Goal: Task Accomplishment & Management: Manage account settings

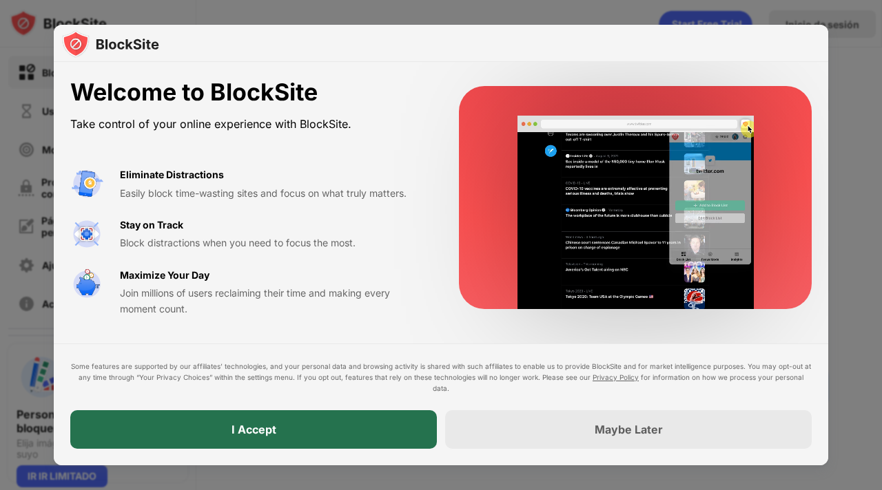
click at [326, 436] on div "I Accept" at bounding box center [253, 429] width 366 height 39
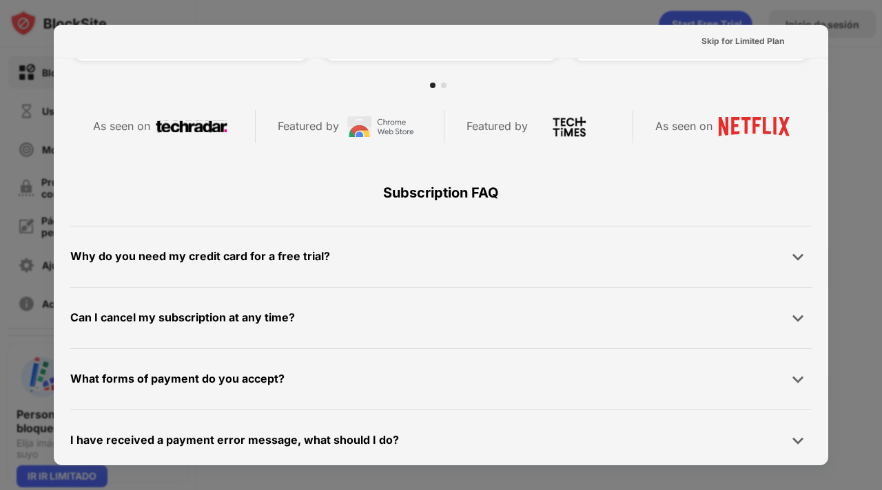
scroll to position [671, 0]
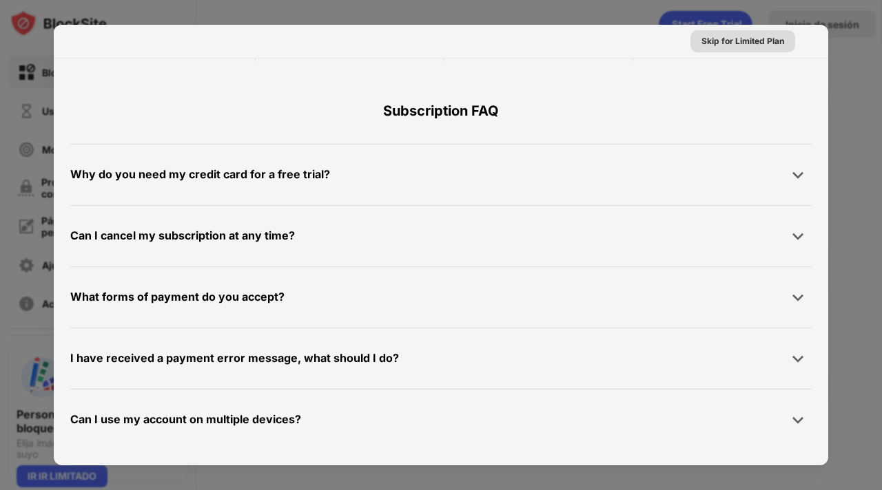
click at [731, 37] on div "Skip for Limited Plan" at bounding box center [742, 41] width 83 height 14
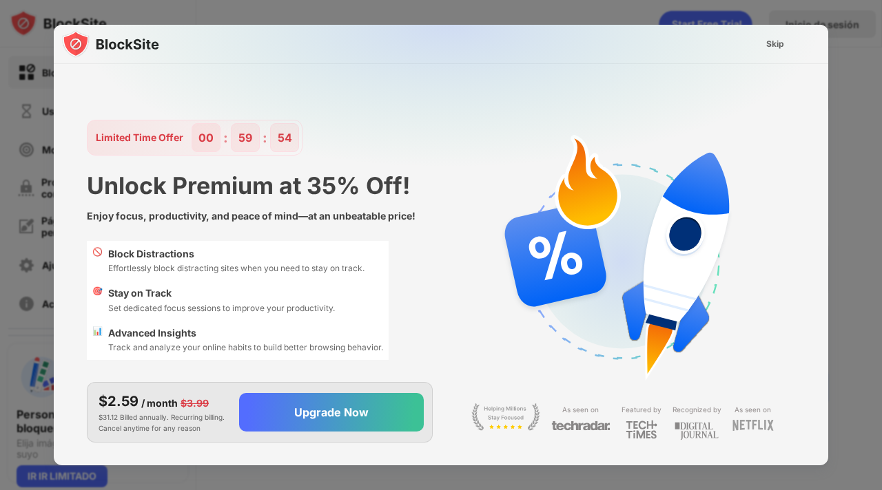
scroll to position [0, 0]
click at [786, 50] on div "Skip" at bounding box center [775, 44] width 40 height 22
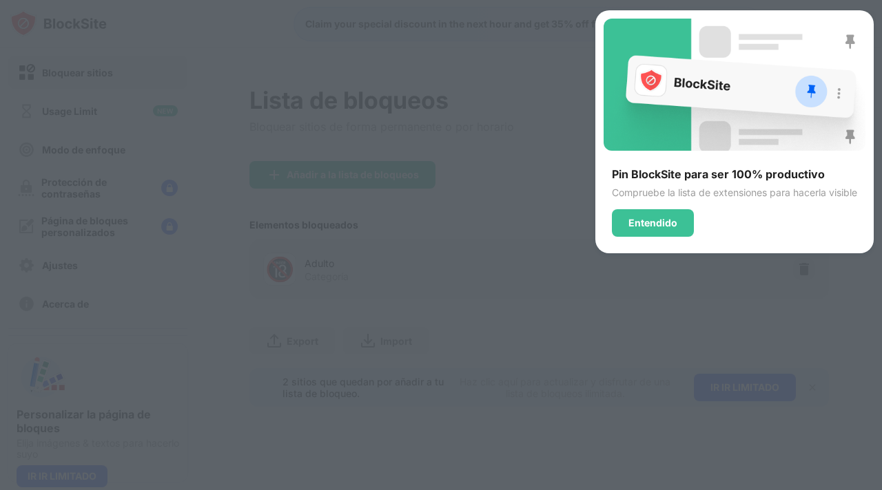
click at [674, 236] on div "Pin BlockSite para ser 100% productivo Compruebe la lista de extensiones para h…" at bounding box center [734, 131] width 278 height 243
click at [667, 222] on div "Entendido" at bounding box center [652, 223] width 49 height 11
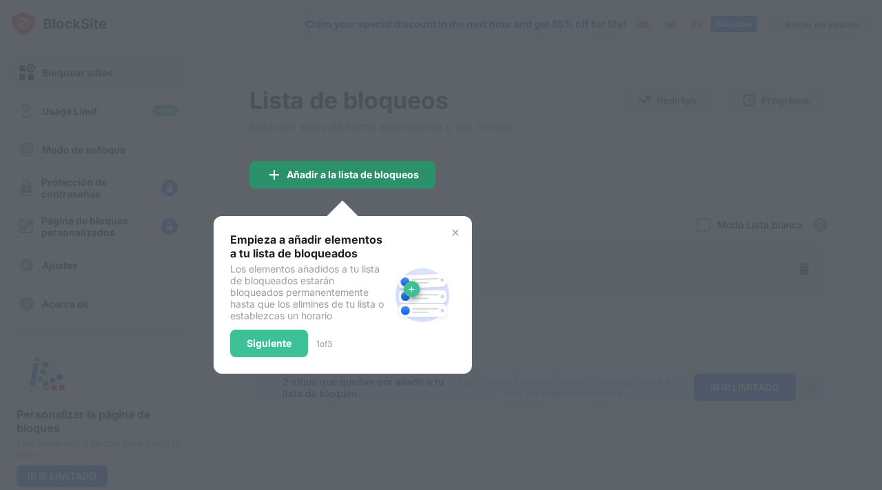
click at [401, 187] on div "Añadir a la lista de bloqueos" at bounding box center [342, 175] width 186 height 28
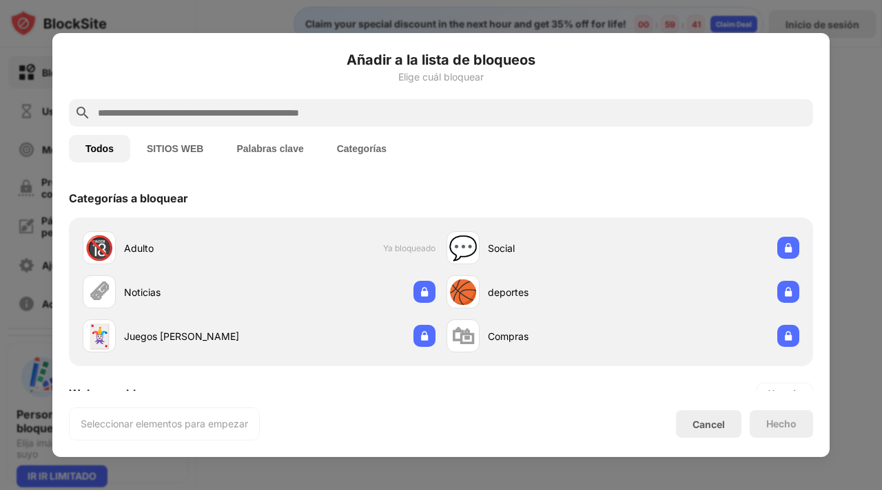
click at [231, 100] on div at bounding box center [441, 113] width 744 height 28
click at [231, 108] on input "text" at bounding box center [451, 113] width 711 height 17
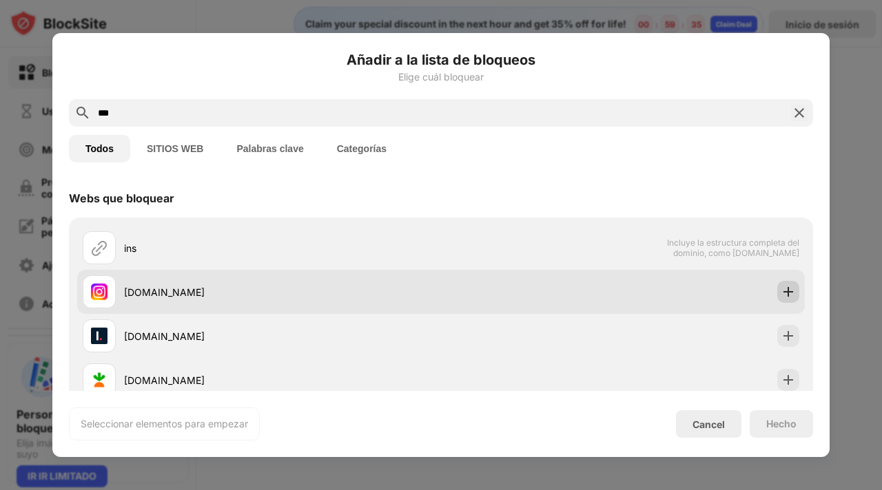
click at [780, 283] on div at bounding box center [788, 292] width 22 height 22
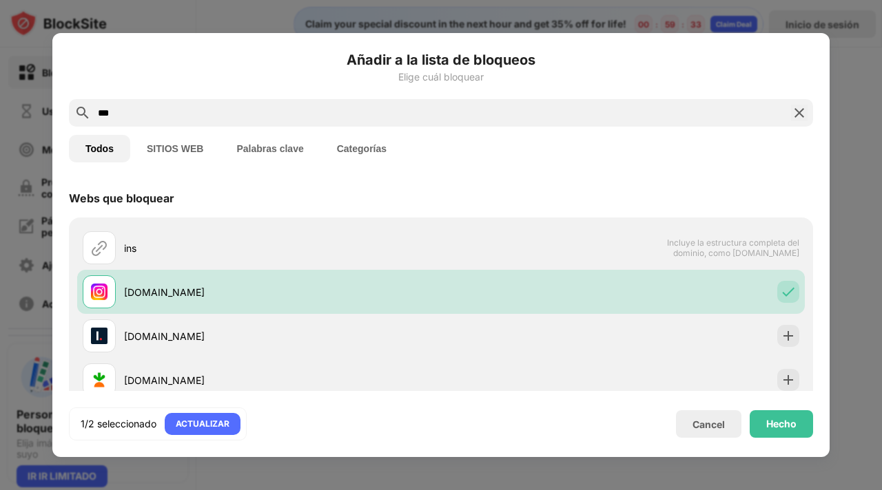
click at [182, 115] on input "***" at bounding box center [440, 113] width 689 height 17
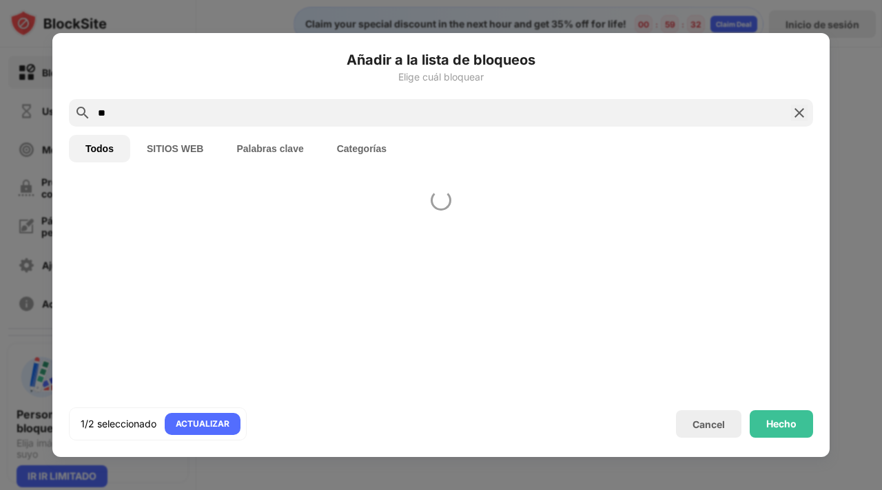
type input "*"
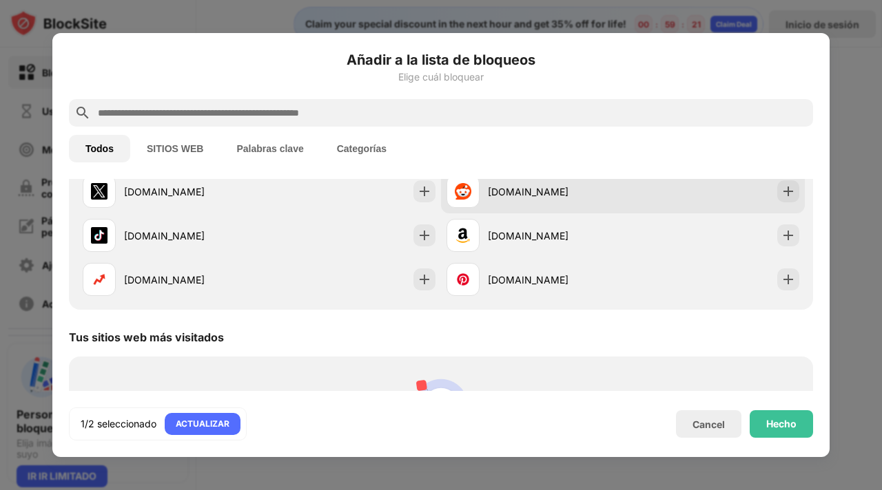
scroll to position [341, 0]
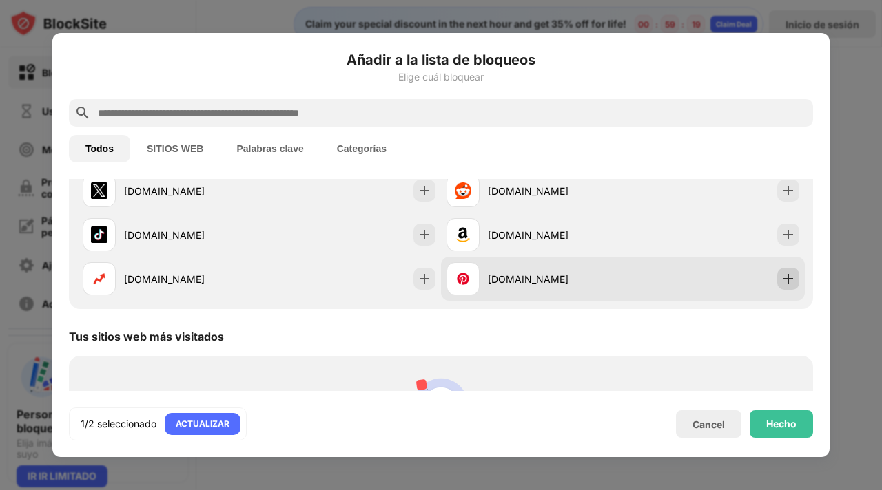
click at [781, 279] on img at bounding box center [788, 279] width 14 height 14
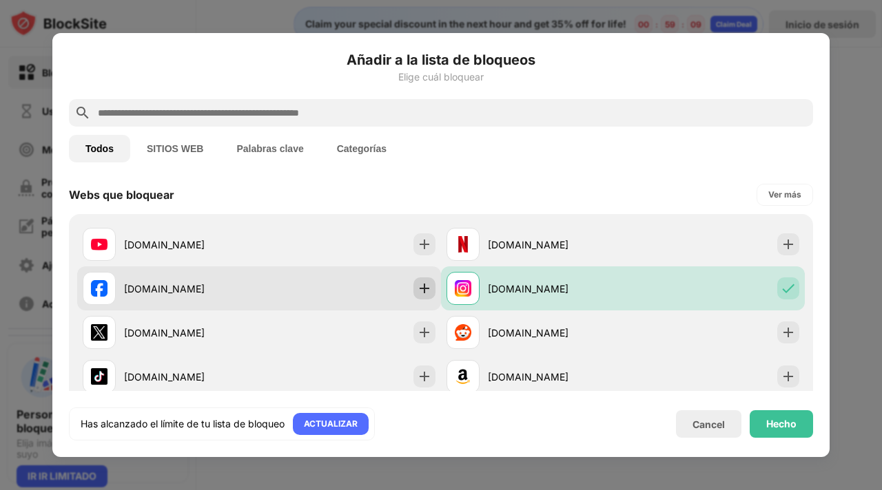
scroll to position [198, 0]
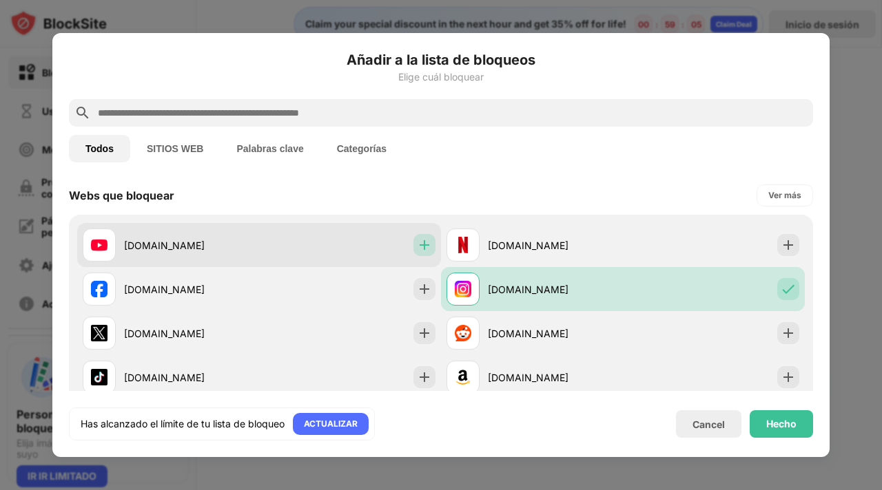
click at [417, 247] on img at bounding box center [424, 245] width 14 height 14
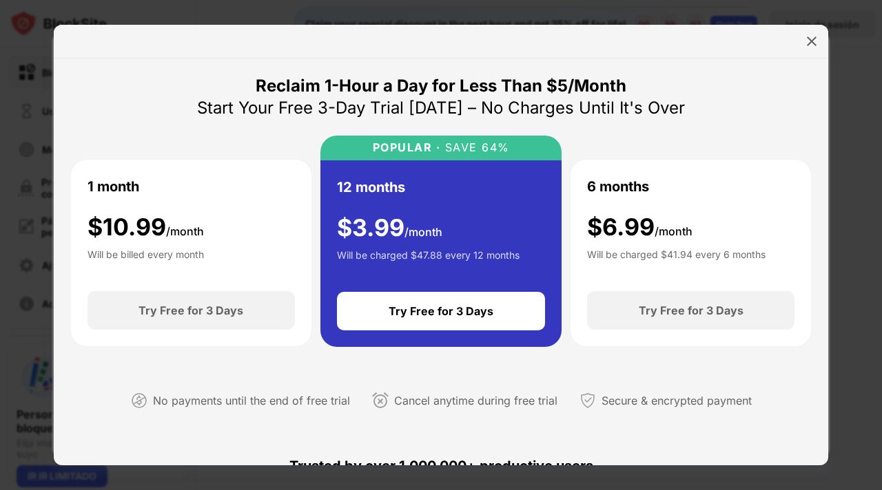
click at [760, 105] on div "Reclaim 1-Hour a Day for Less Than $5/Month Start Your Free 3-Day Trial Today –…" at bounding box center [440, 254] width 741 height 358
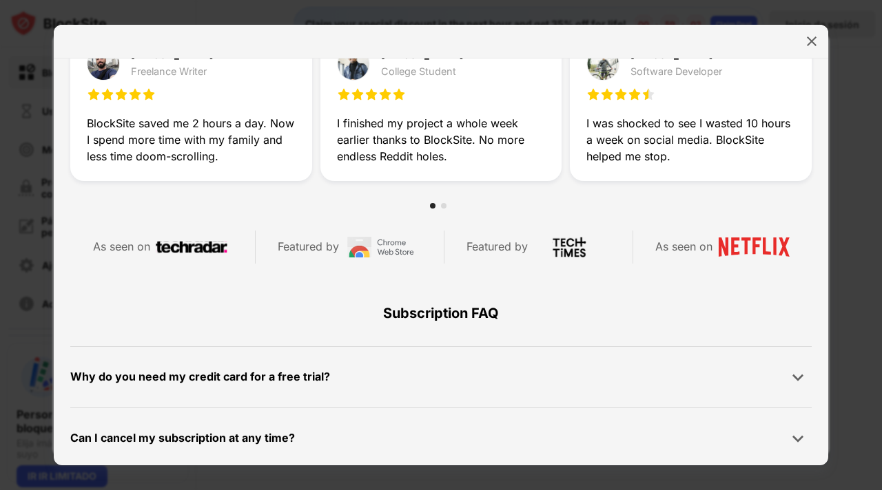
scroll to position [481, 0]
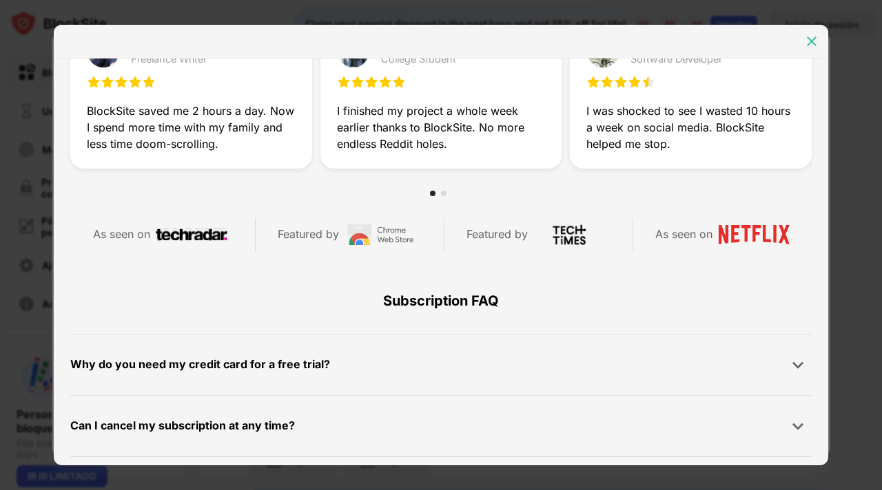
click at [808, 46] on img at bounding box center [811, 41] width 14 height 14
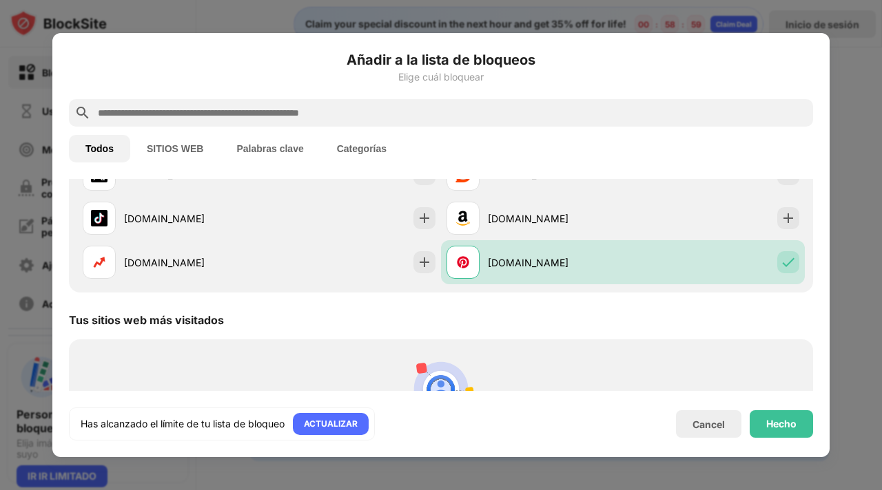
scroll to position [362, 0]
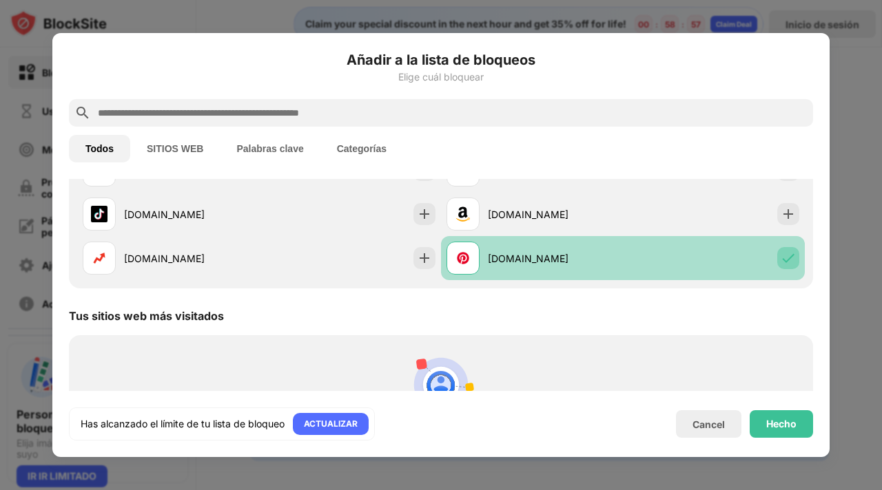
click at [781, 262] on img at bounding box center [788, 258] width 14 height 14
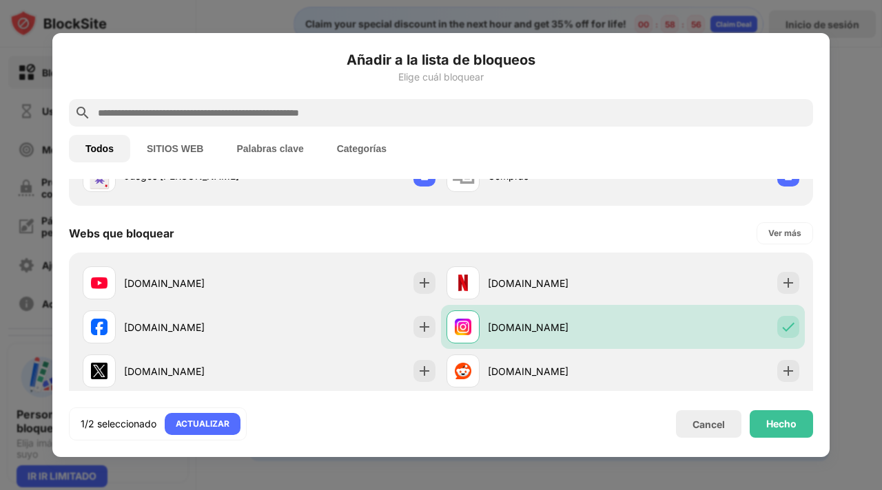
scroll to position [157, 0]
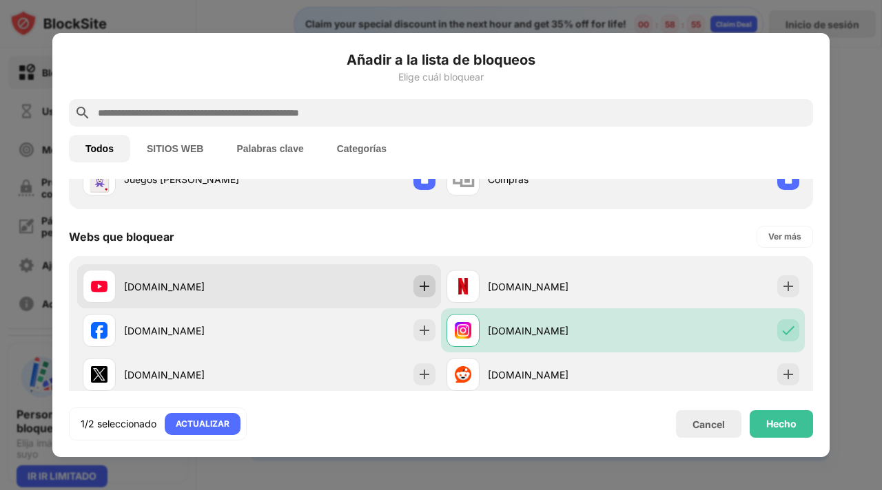
click at [417, 287] on img at bounding box center [424, 287] width 14 height 14
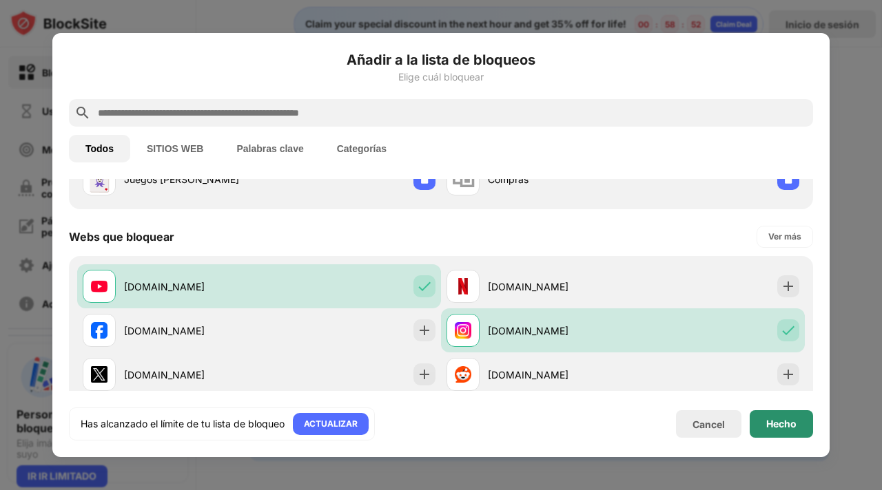
click at [764, 419] on div "Hecho" at bounding box center [780, 424] width 63 height 28
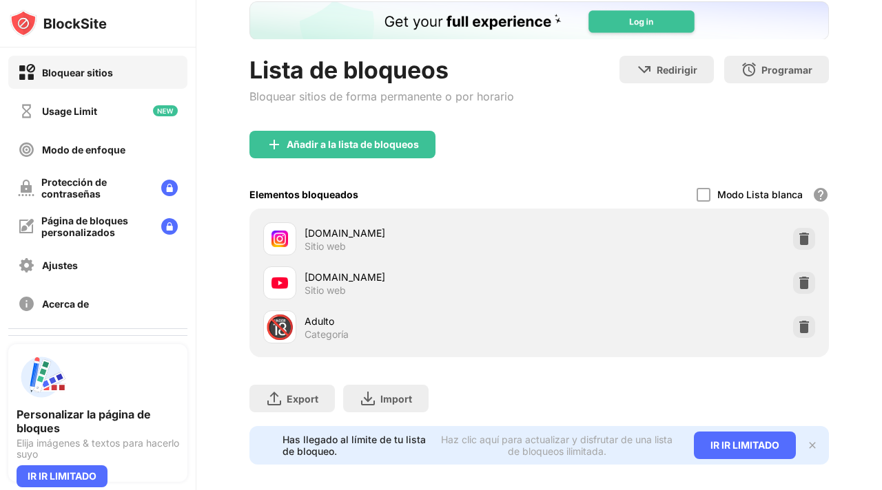
scroll to position [87, 0]
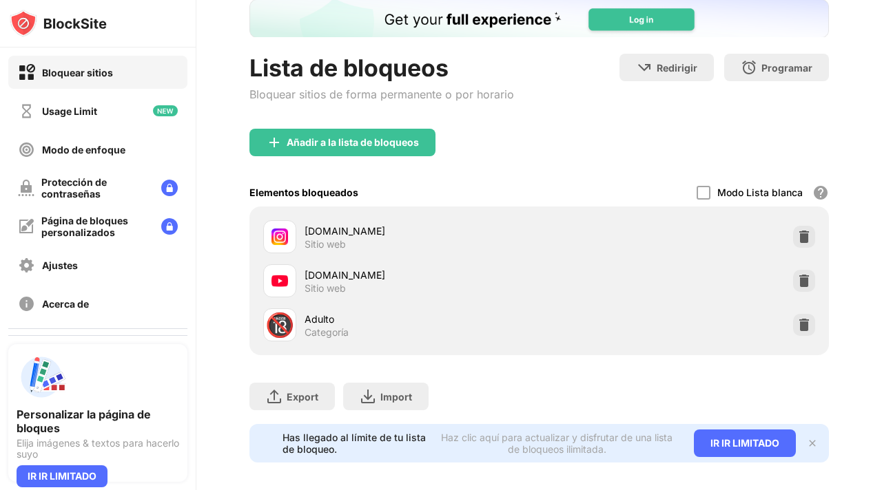
click at [328, 319] on div "Adulto" at bounding box center [421, 319] width 235 height 14
click at [332, 282] on div "Sitio web" at bounding box center [324, 288] width 41 height 12
click at [328, 276] on div "youtube.com" at bounding box center [421, 275] width 235 height 14
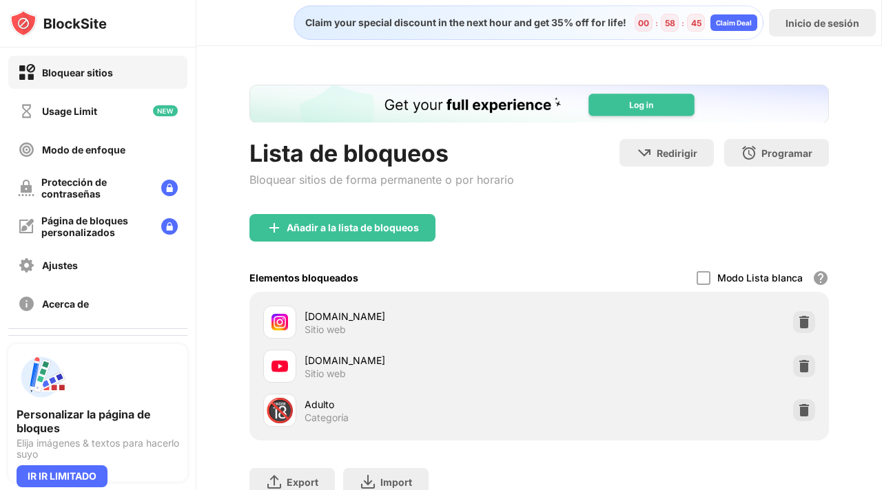
scroll to position [1, 0]
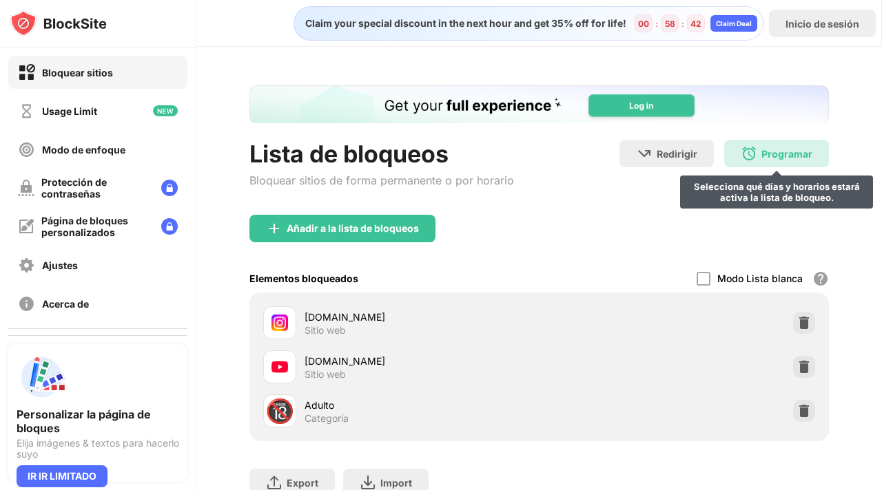
click at [784, 159] on div "Programar Selecciona qué días y horarios estará activa la lista de bloqueo." at bounding box center [776, 154] width 105 height 28
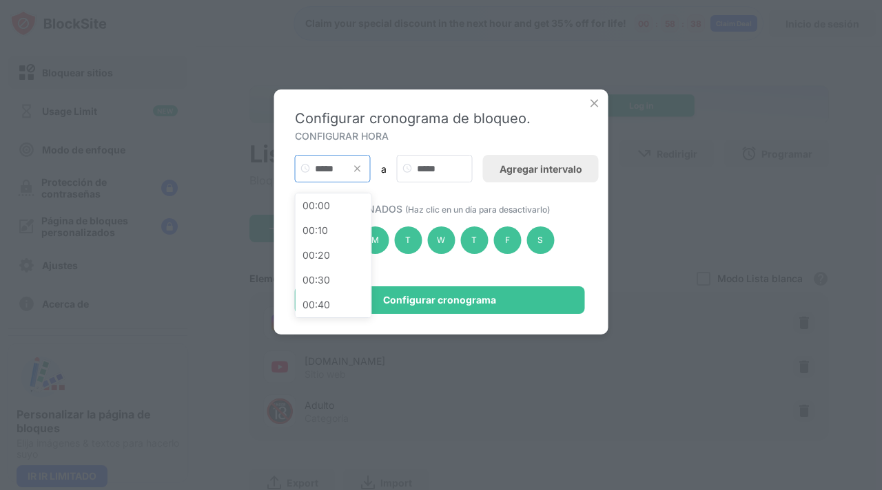
click at [337, 167] on input "*****" at bounding box center [333, 169] width 76 height 28
click at [331, 201] on div "00:00" at bounding box center [333, 206] width 76 height 25
type input "*****"
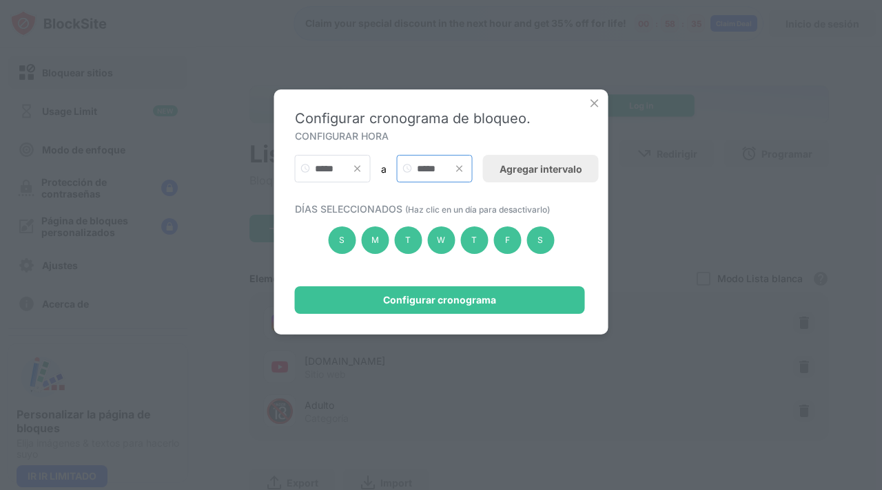
click at [421, 169] on input "*****" at bounding box center [435, 169] width 76 height 28
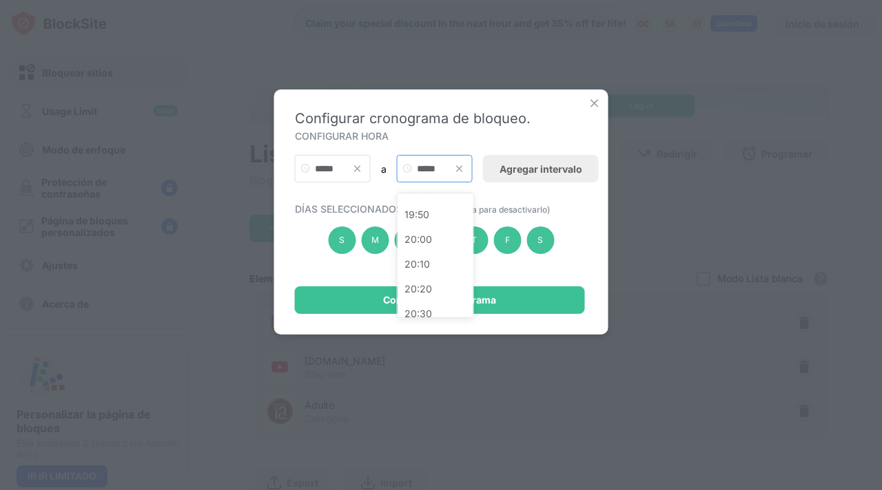
scroll to position [3446, 0]
click at [436, 304] on div "23:50" at bounding box center [435, 305] width 76 height 25
click at [433, 171] on input "*****" at bounding box center [435, 169] width 76 height 28
click at [440, 170] on input "*****" at bounding box center [435, 169] width 76 height 28
type input "*****"
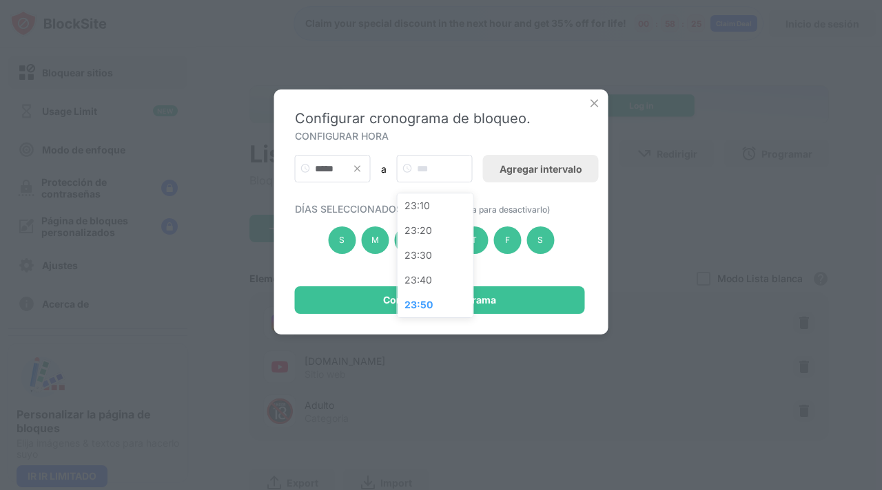
click at [532, 185] on div "DÍAS SELECCIONADOS (Haz clic en un día para desactivarlo) S M T W T F S" at bounding box center [441, 235] width 293 height 104
click at [421, 170] on input "text" at bounding box center [435, 169] width 76 height 28
type input "*****"
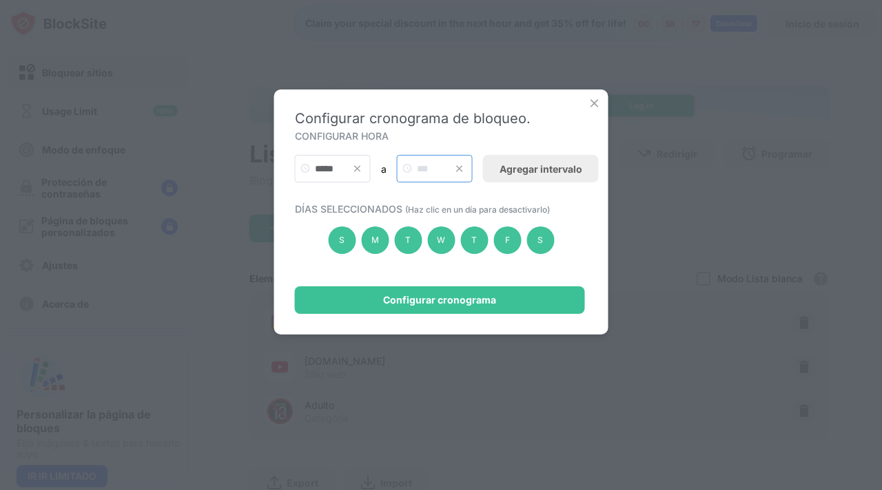
click at [426, 169] on input "text" at bounding box center [435, 169] width 76 height 28
click at [428, 194] on div "DÍAS SELECCIONADOS (Haz clic en un día para desactivarlo) S M T W T F S" at bounding box center [441, 235] width 293 height 104
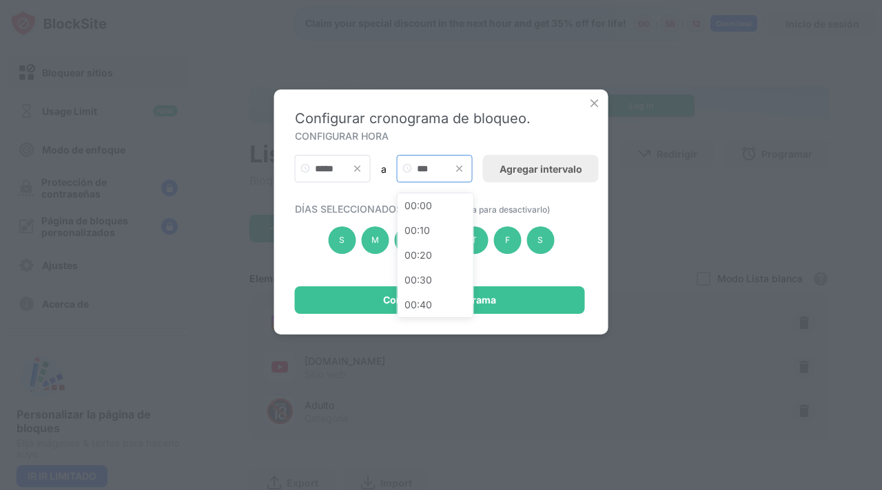
drag, startPoint x: 435, startPoint y: 173, endPoint x: 402, endPoint y: 177, distance: 33.3
click at [402, 177] on input "***" at bounding box center [435, 169] width 76 height 28
click at [428, 207] on div "00:00" at bounding box center [435, 206] width 76 height 25
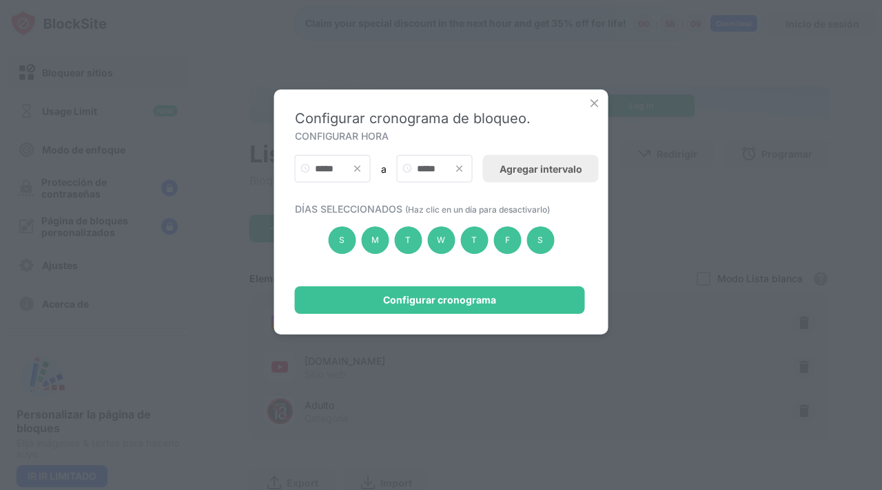
click at [421, 200] on div "DÍAS SELECCIONADOS (Haz clic en un día para desactivarlo) S M T W T F S" at bounding box center [441, 235] width 293 height 104
click at [426, 167] on input "*****" at bounding box center [435, 169] width 76 height 28
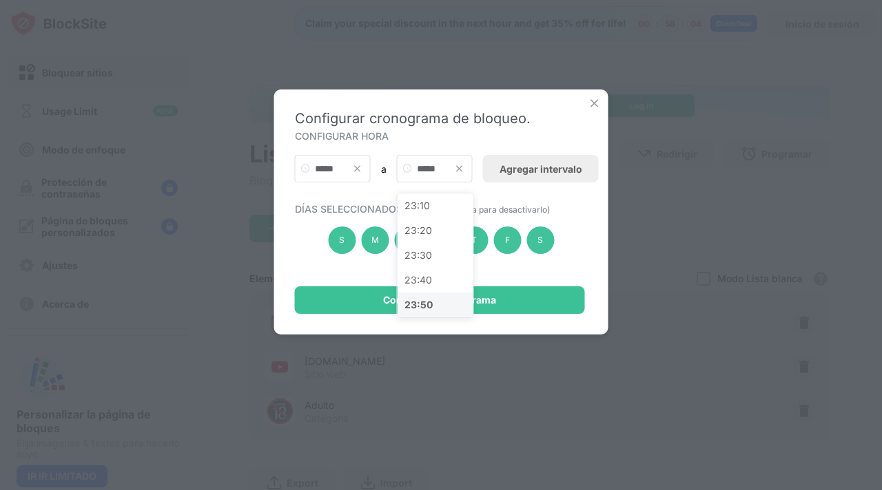
click at [442, 303] on div "23:50" at bounding box center [435, 305] width 76 height 25
type input "*****"
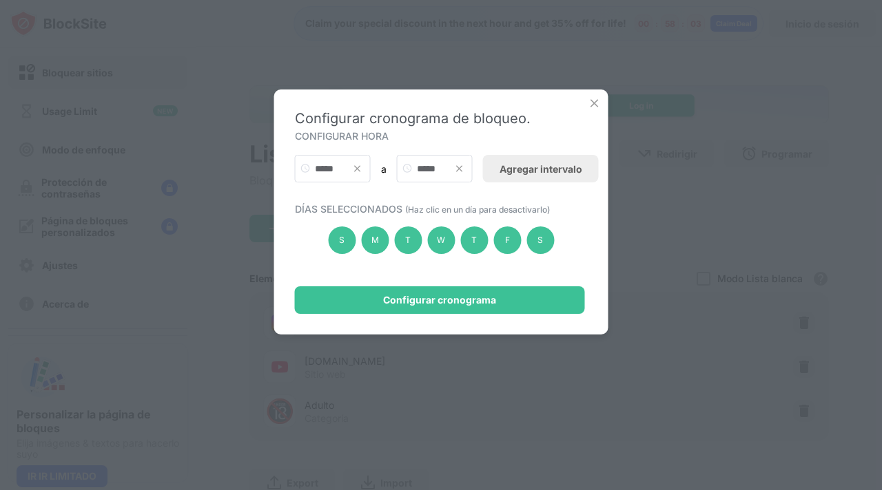
click at [417, 196] on div "DÍAS SELECCIONADOS (Haz clic en un día para desactivarlo) S M T W T F S" at bounding box center [441, 235] width 293 height 104
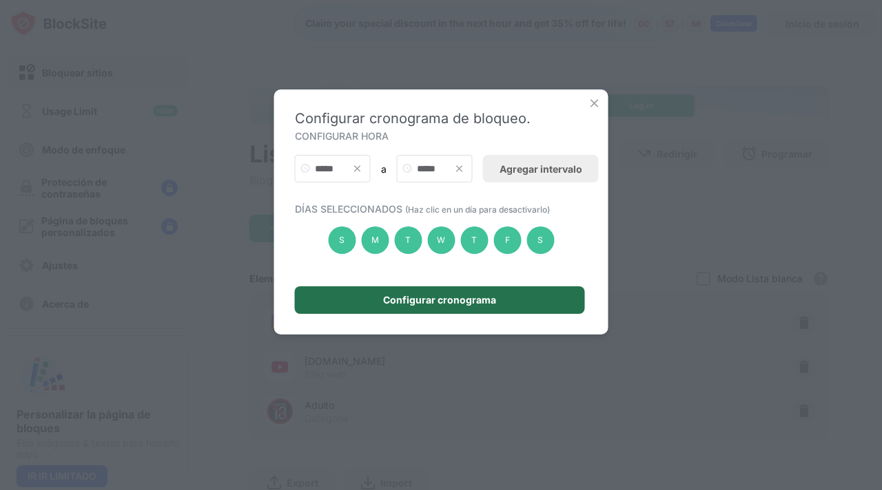
click at [475, 303] on div "Configurar cronograma" at bounding box center [439, 300] width 113 height 11
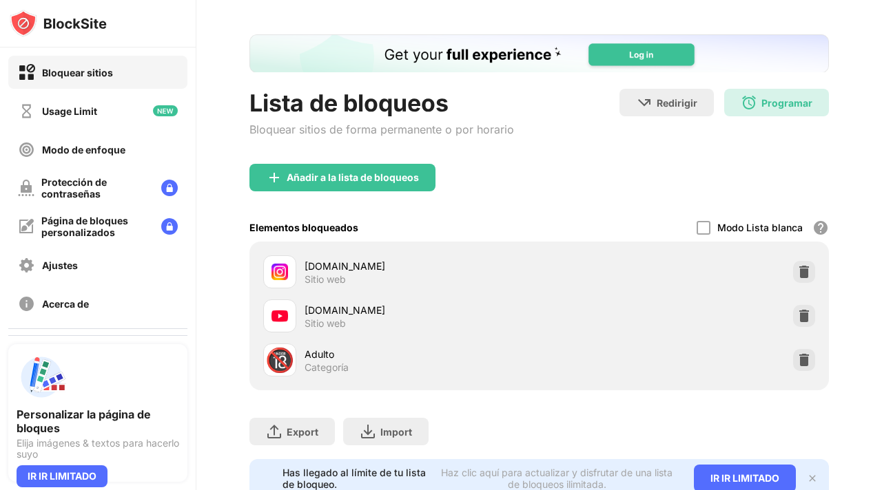
scroll to position [107, 0]
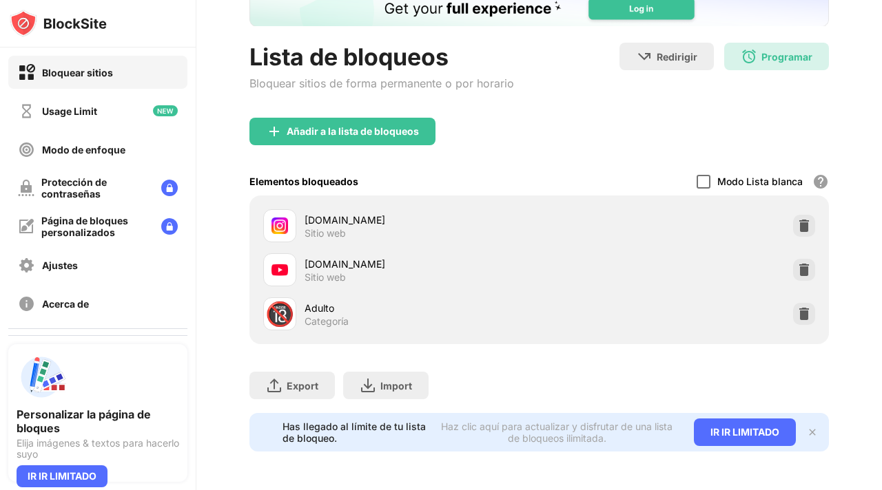
click at [696, 175] on div at bounding box center [703, 182] width 14 height 14
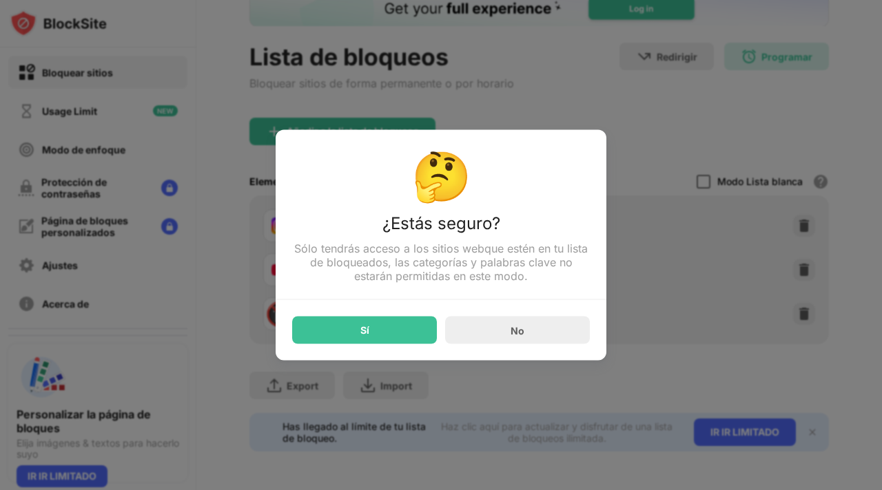
scroll to position [0, 0]
click at [528, 346] on div "🤔 ¿Estás seguro? Sólo tendrás acceso a los sitios web que estén en tu lista de …" at bounding box center [440, 245] width 331 height 231
click at [529, 337] on div "No" at bounding box center [517, 331] width 145 height 28
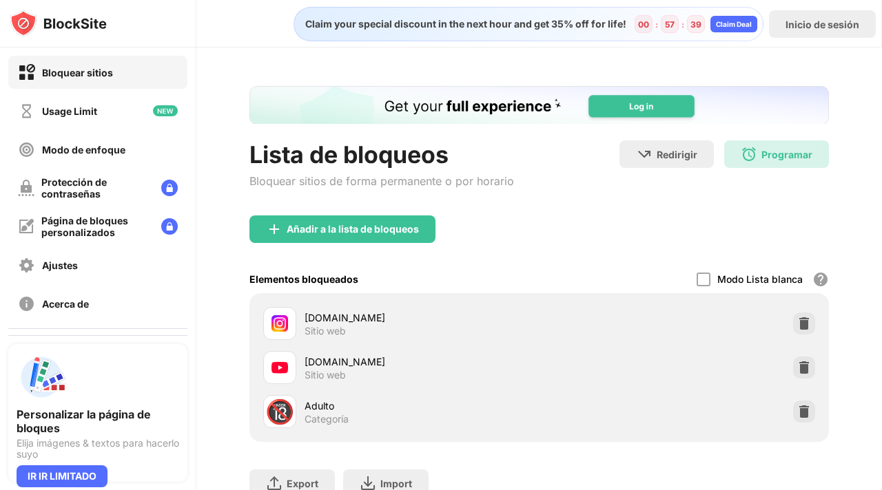
click at [559, 265] on div "Elementos bloqueados Modo Lista blanca Bloquea todos los sitios web excepto los…" at bounding box center [538, 279] width 579 height 28
